Goal: Navigation & Orientation: Find specific page/section

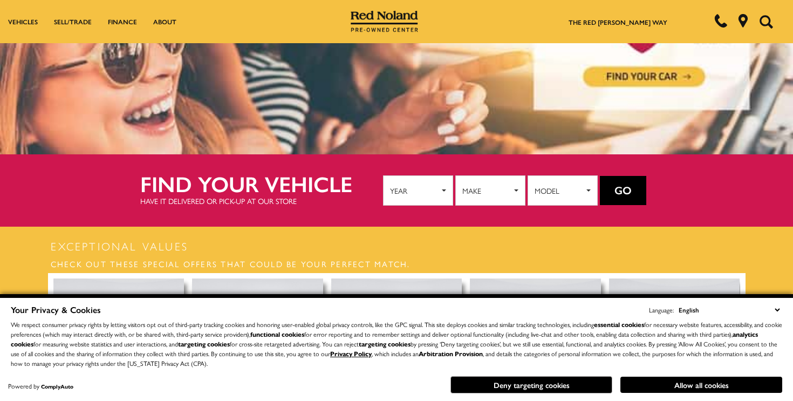
scroll to position [107, 0]
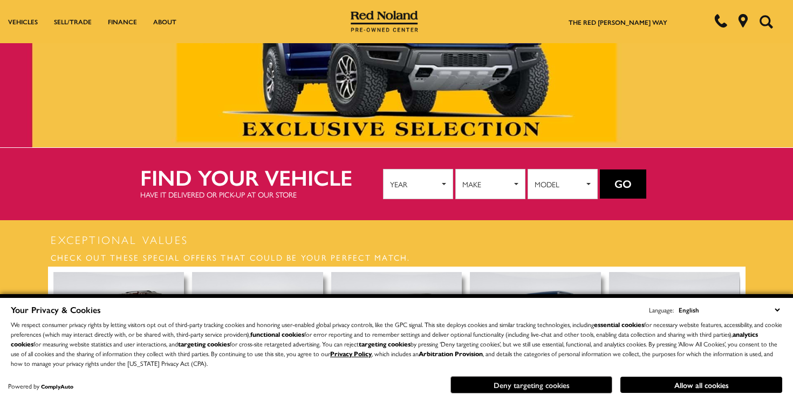
click at [581, 386] on button "Deny targeting cookies" at bounding box center [532, 384] width 162 height 17
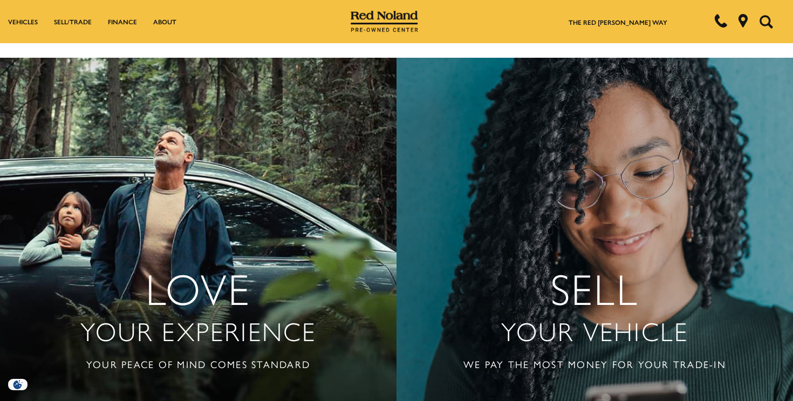
scroll to position [2404, 0]
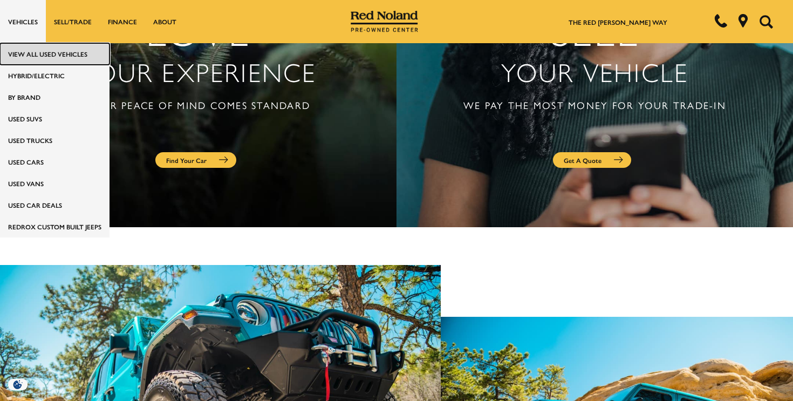
click at [26, 54] on link "View All Used Vehicles" at bounding box center [55, 54] width 110 height 22
